Goal: Task Accomplishment & Management: Manage account settings

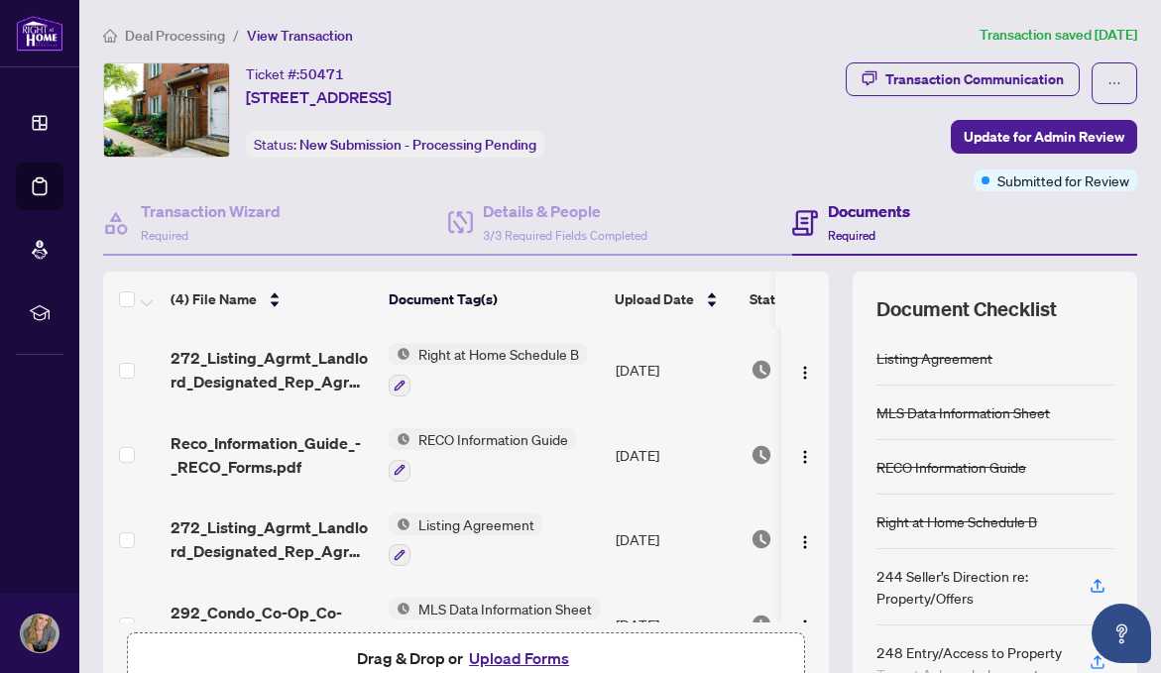
scroll to position [49, 0]
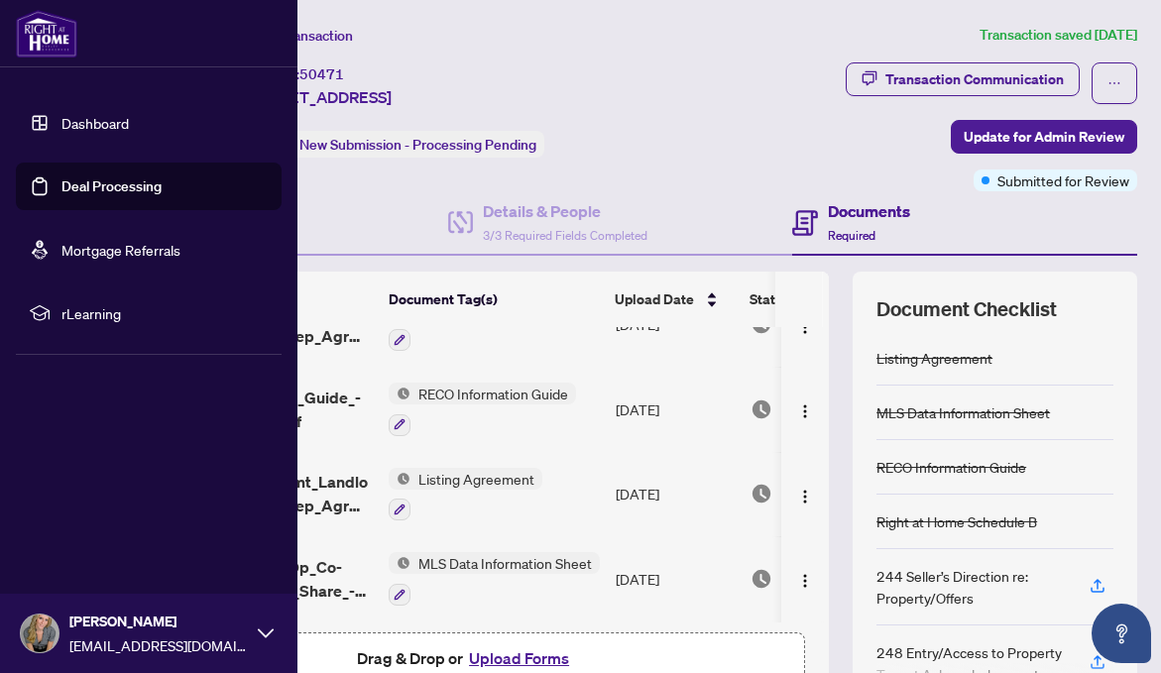
click at [61, 183] on link "Deal Processing" at bounding box center [111, 187] width 100 height 18
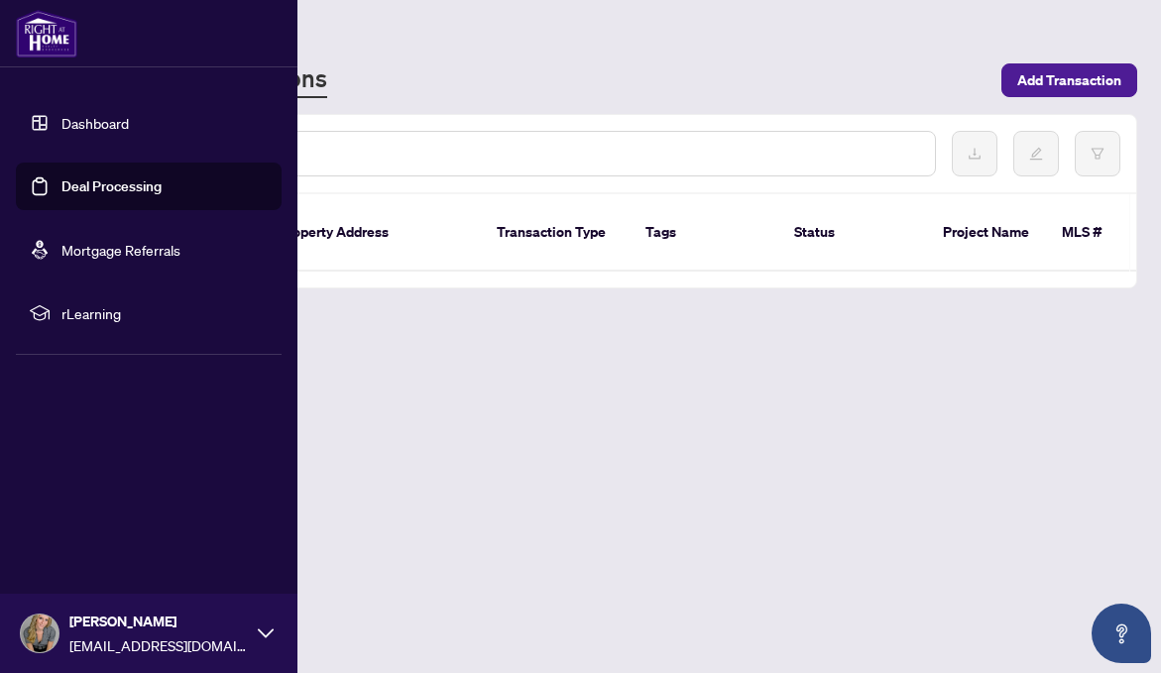
click at [87, 125] on link "Dashboard" at bounding box center [94, 123] width 67 height 18
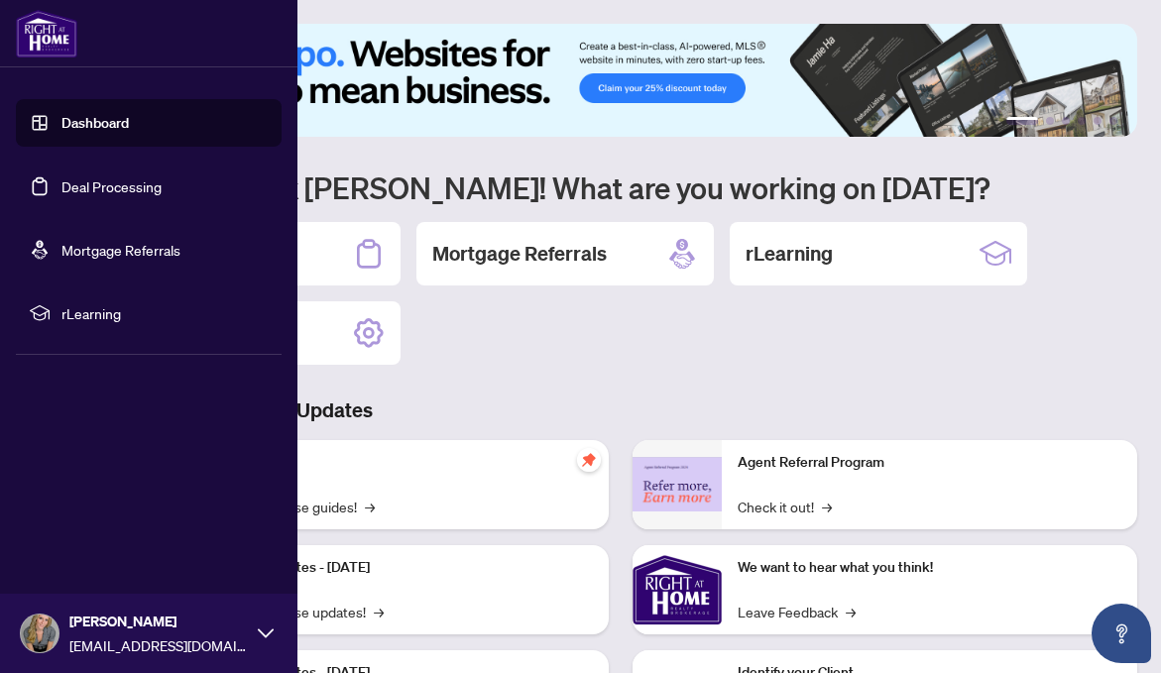
click at [87, 125] on link "Dashboard" at bounding box center [94, 123] width 67 height 18
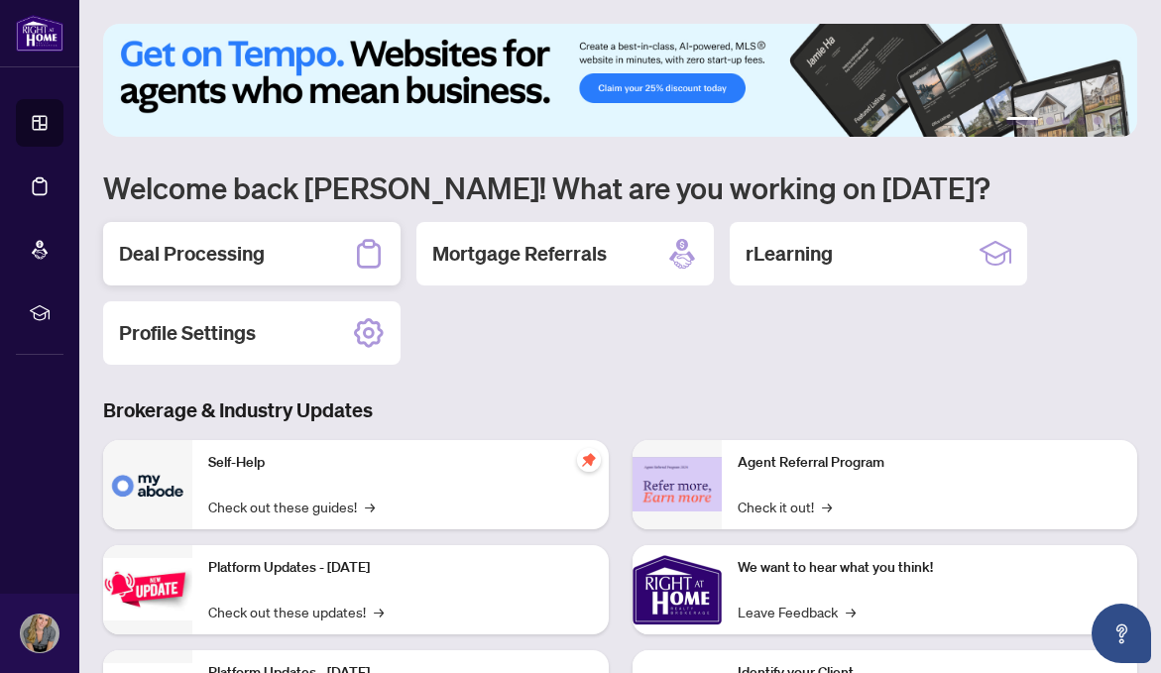
click at [177, 250] on h2 "Deal Processing" at bounding box center [192, 254] width 146 height 28
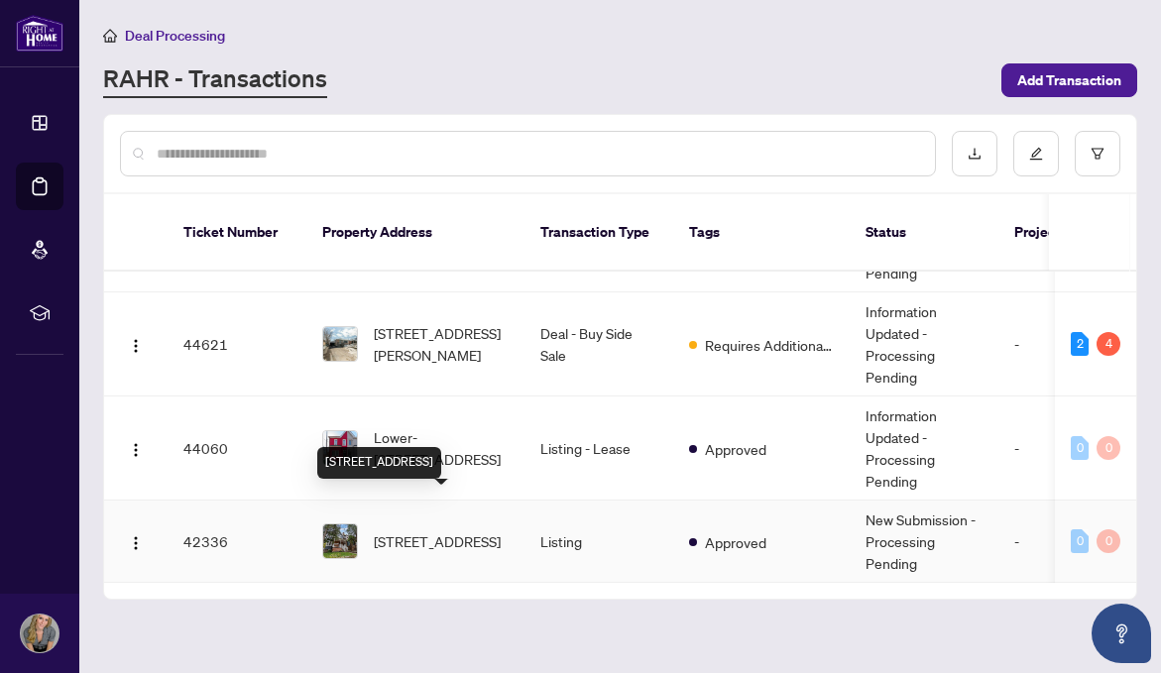
click at [424, 531] on span "[STREET_ADDRESS]" at bounding box center [437, 542] width 127 height 22
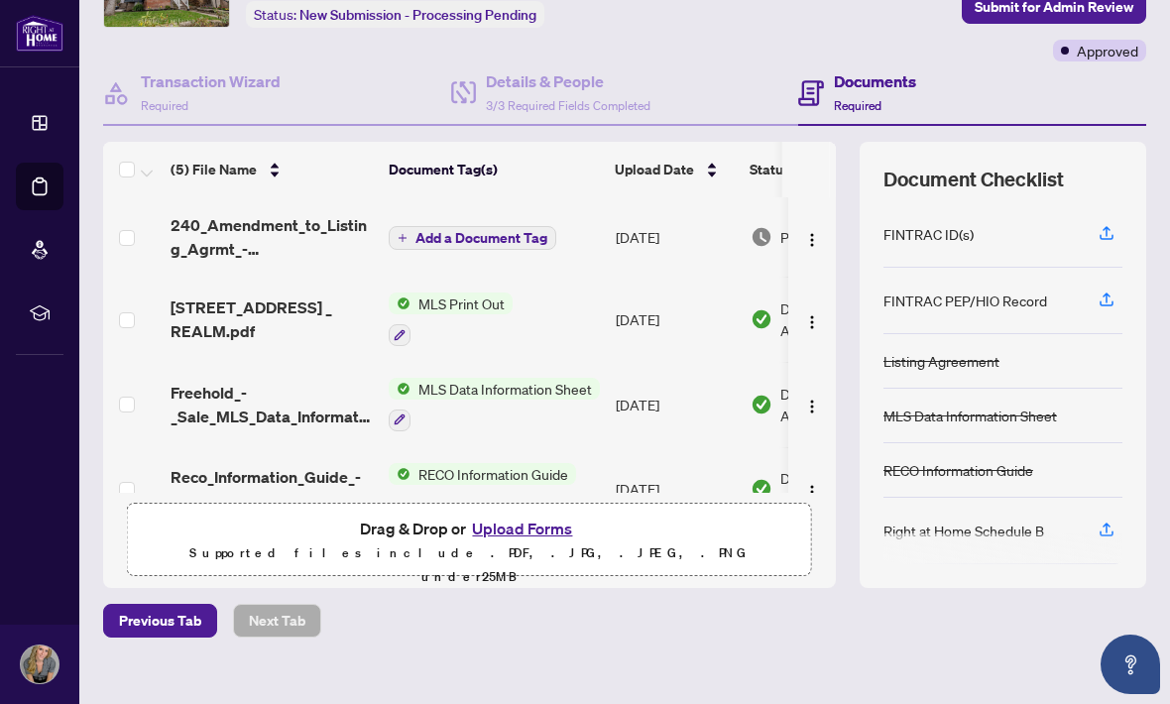
click at [495, 236] on span "Add a Document Tag" at bounding box center [482, 238] width 132 height 14
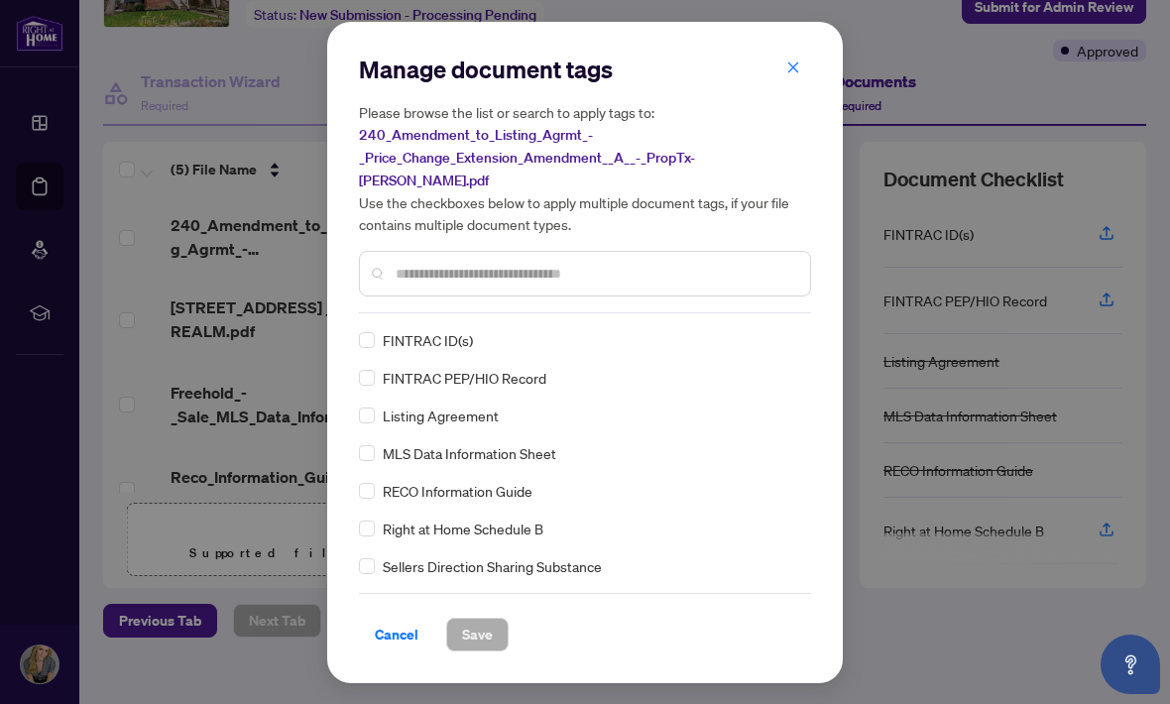
click at [423, 303] on div "Manage document tags Please browse the list or search to apply tags to: 240_Ame…" at bounding box center [585, 353] width 452 height 598
click at [420, 268] on input "text" at bounding box center [595, 274] width 399 height 22
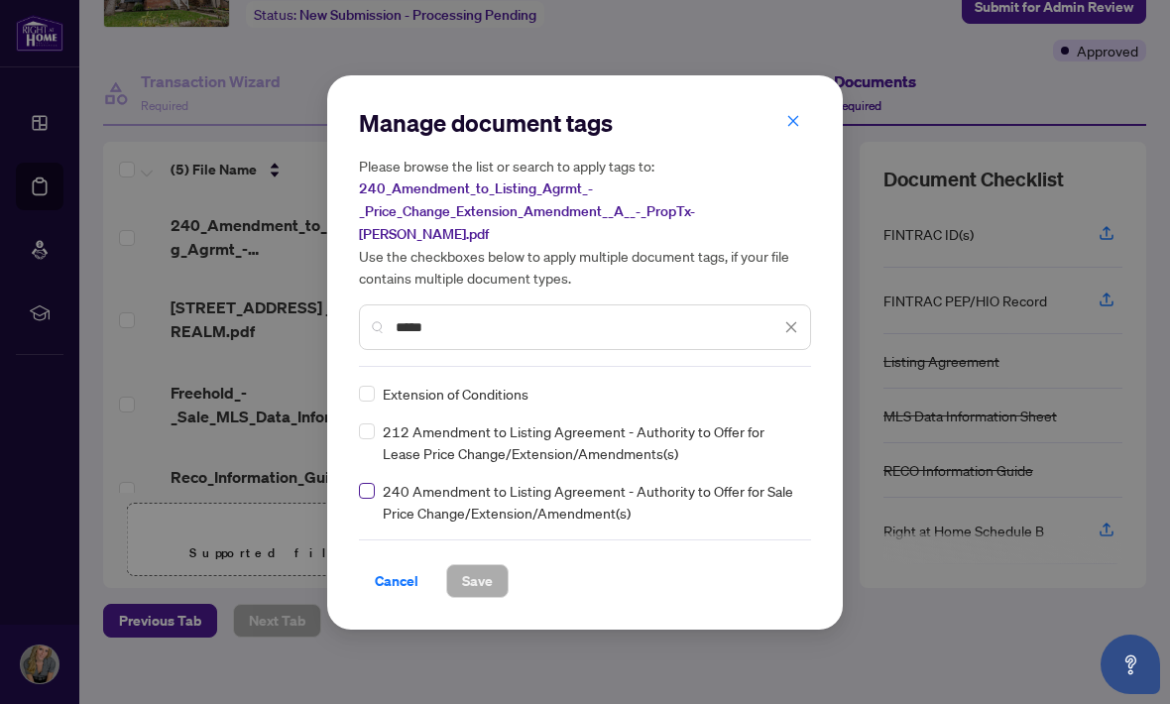
type input "*****"
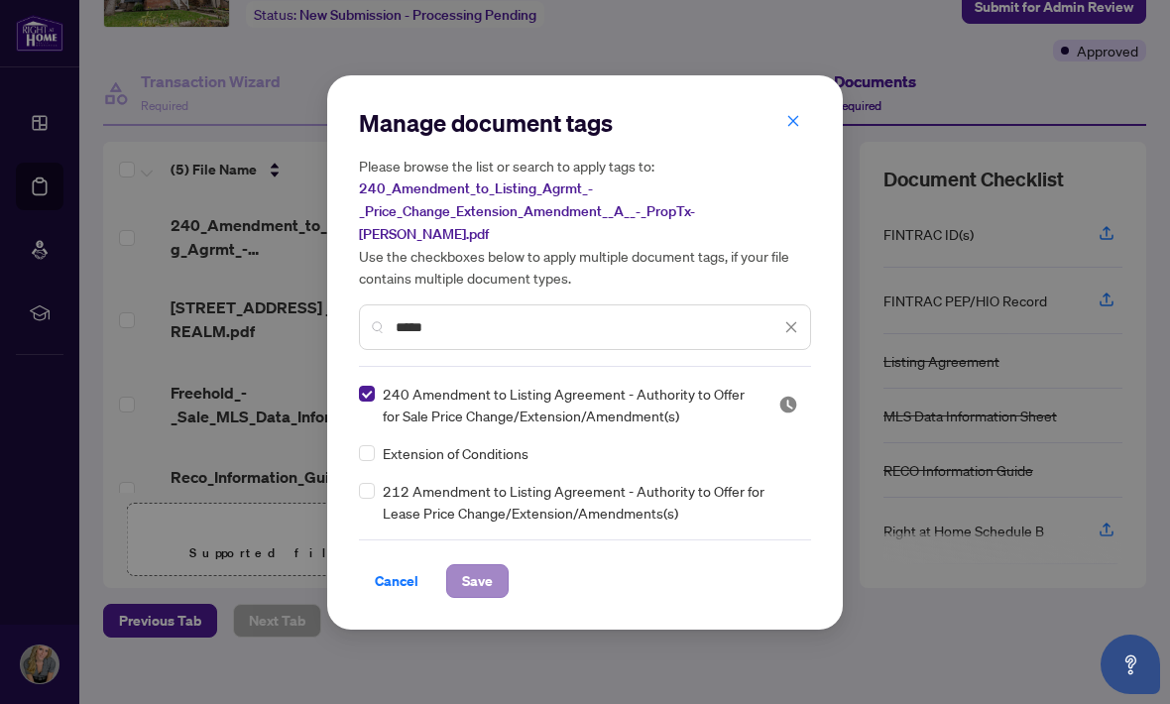
click at [475, 565] on span "Save" at bounding box center [477, 581] width 31 height 32
